Goal: Task Accomplishment & Management: Manage account settings

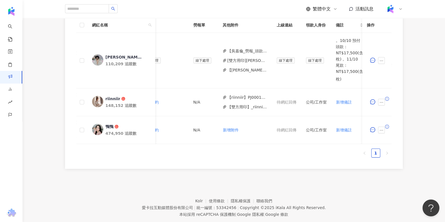
scroll to position [0, 229]
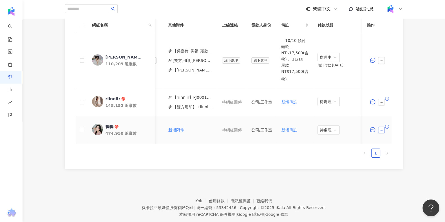
click at [380, 128] on icon "ellipsis" at bounding box center [381, 130] width 4 height 4
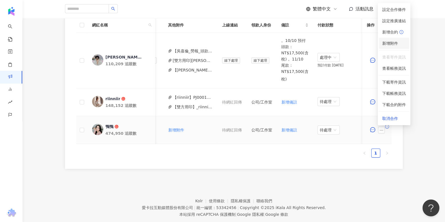
click at [388, 47] on li "新增附件" at bounding box center [394, 43] width 30 height 11
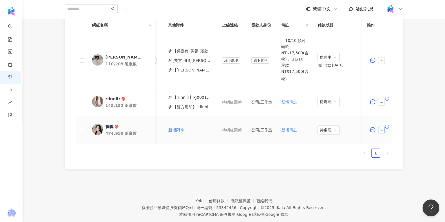
click at [380, 127] on button "button" at bounding box center [381, 130] width 7 height 7
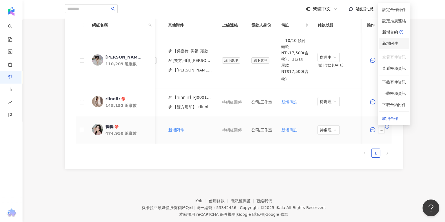
click at [397, 40] on li "新增附件" at bounding box center [394, 43] width 30 height 11
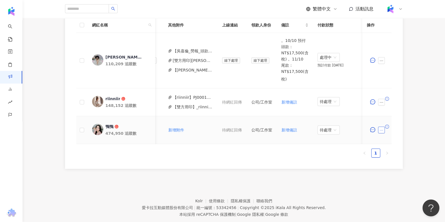
click at [380, 128] on icon "ellipsis" at bounding box center [381, 130] width 4 height 4
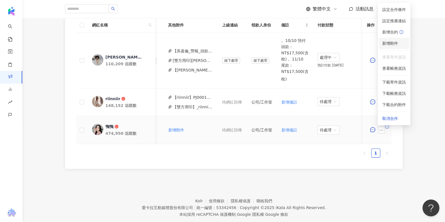
click at [388, 45] on span "新增附件" at bounding box center [390, 43] width 16 height 4
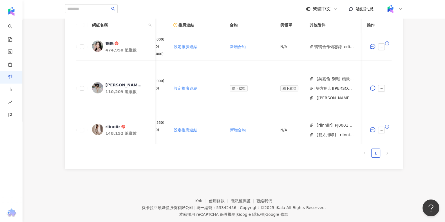
scroll to position [0, 3]
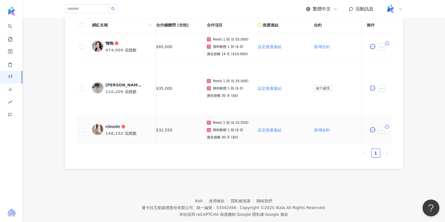
click at [149, 134] on div "148,152 追蹤數" at bounding box center [127, 133] width 45 height 6
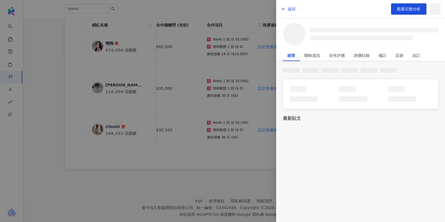
click at [131, 131] on div at bounding box center [222, 111] width 445 height 222
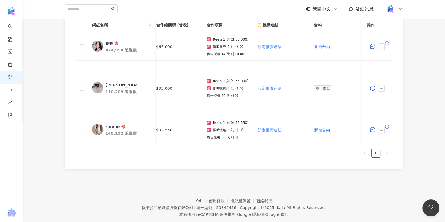
scroll to position [0, 229]
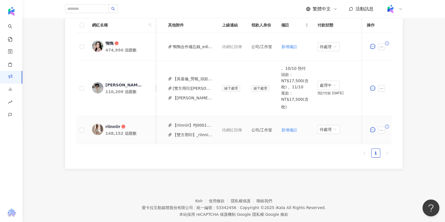
click at [242, 157] on ul "1" at bounding box center [233, 152] width 315 height 9
